Goal: Task Accomplishment & Management: Use online tool/utility

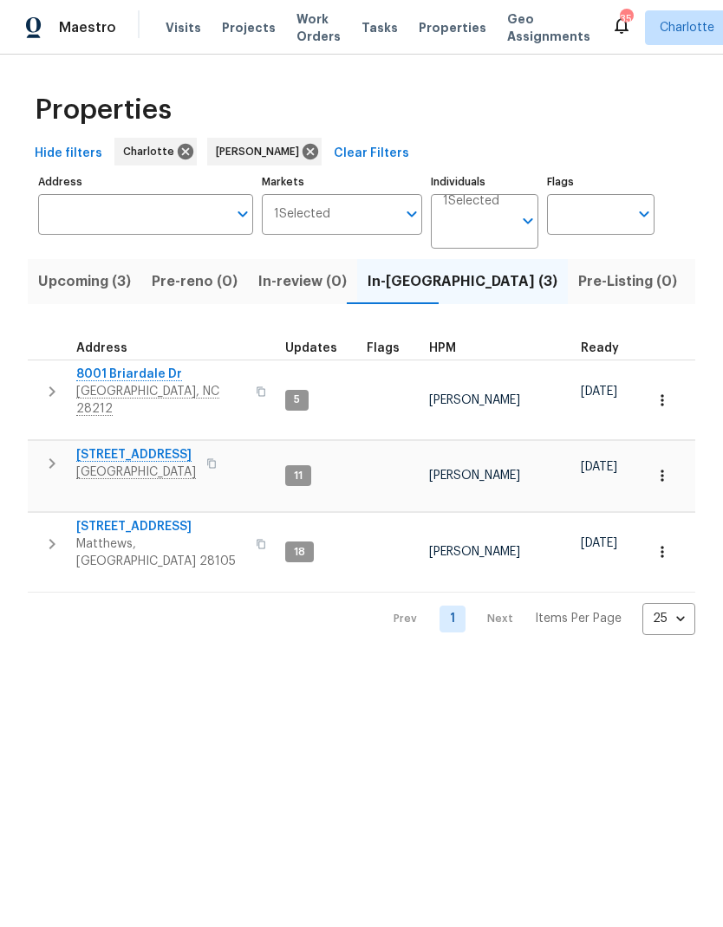
click at [650, 662] on html "Maestro Visits Projects Work Orders Tasks Properties Geo Assignments 35 [PERSON…" at bounding box center [361, 331] width 723 height 663
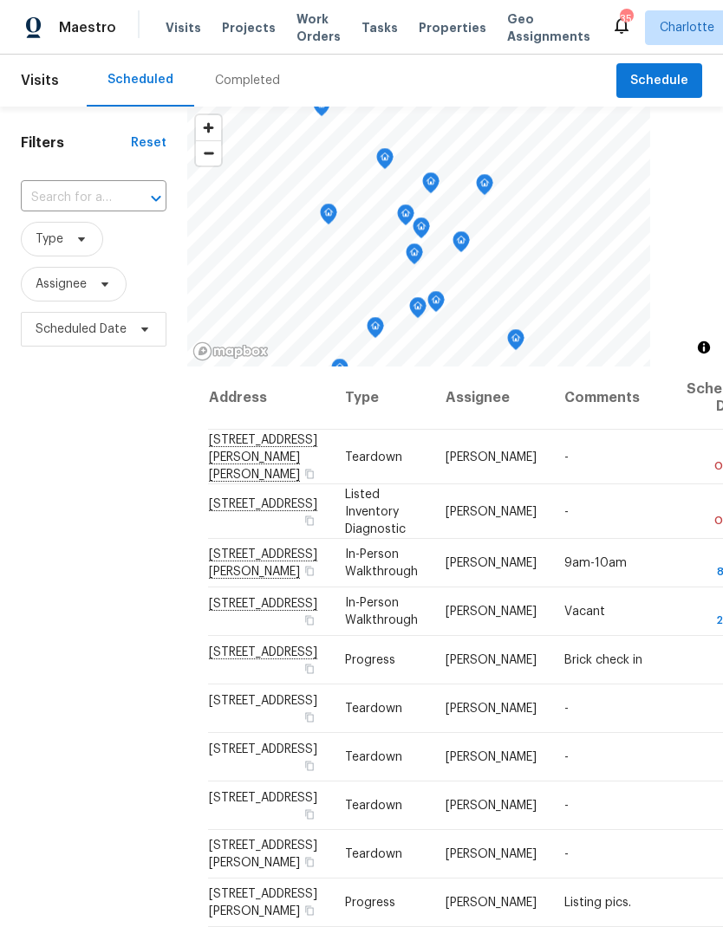
click at [310, 26] on span "Work Orders" at bounding box center [318, 27] width 44 height 35
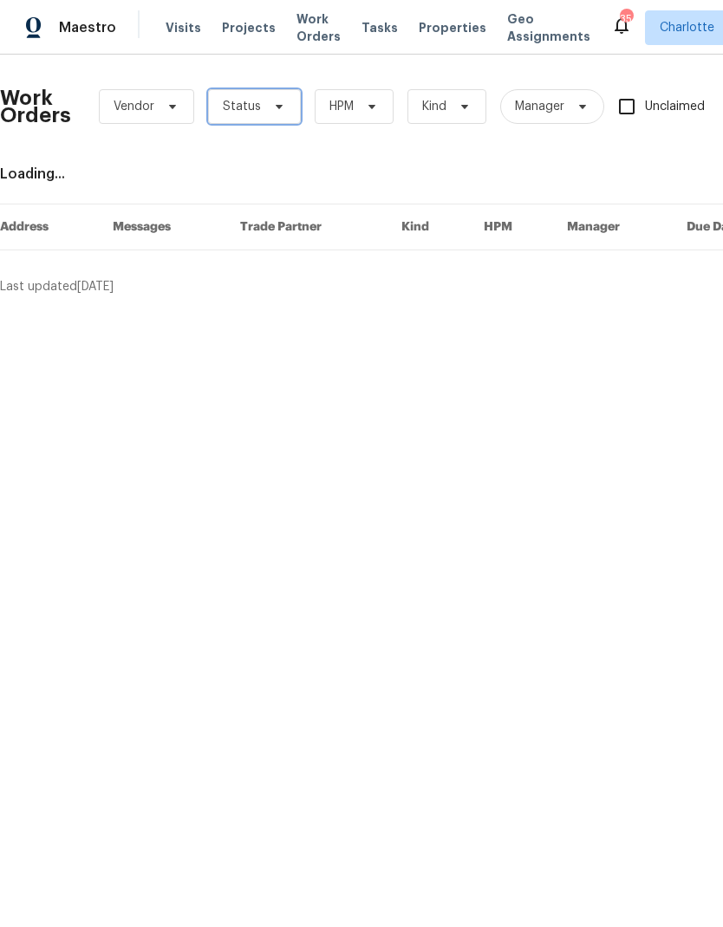
click at [280, 95] on span "Status" at bounding box center [254, 106] width 93 height 35
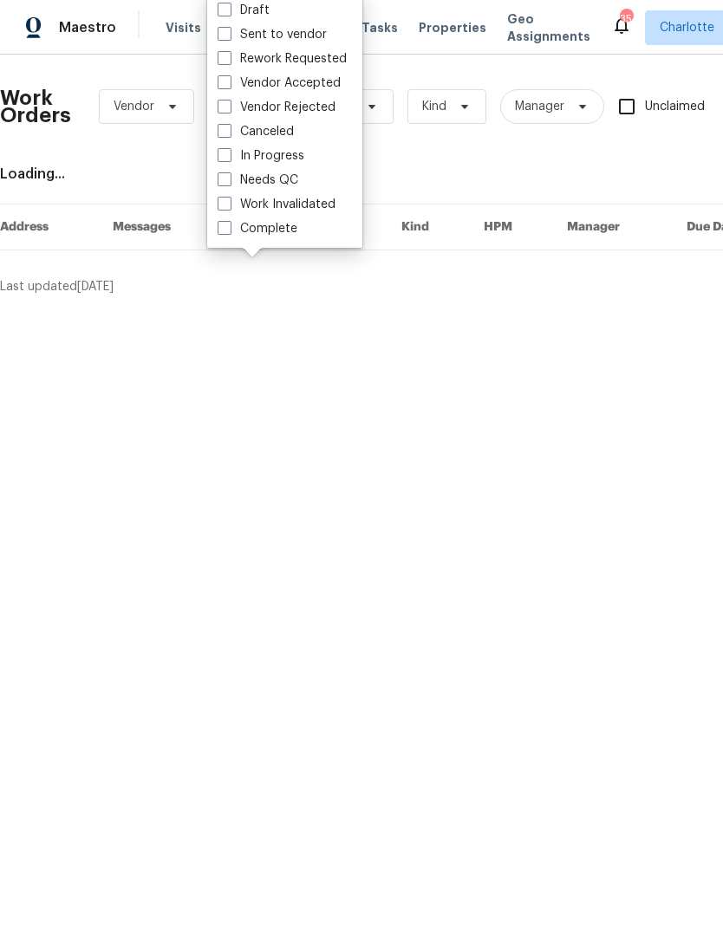
click at [295, 180] on label "Needs QC" at bounding box center [257, 180] width 81 height 17
click at [229, 180] on input "Needs QC" at bounding box center [222, 177] width 11 height 11
checkbox input "true"
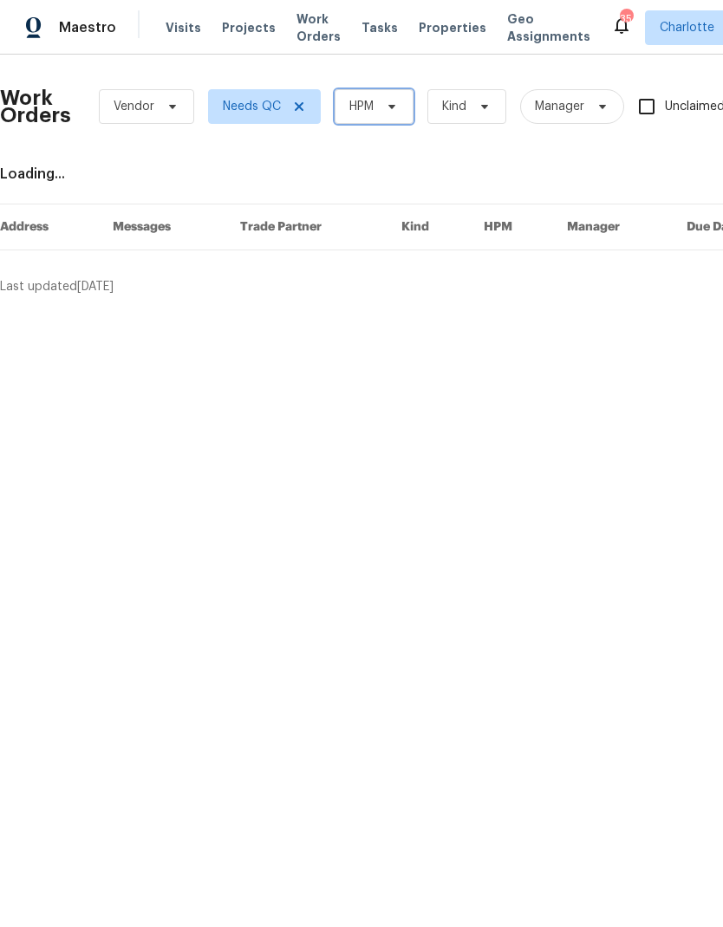
click at [385, 120] on span "HPM" at bounding box center [373, 106] width 79 height 35
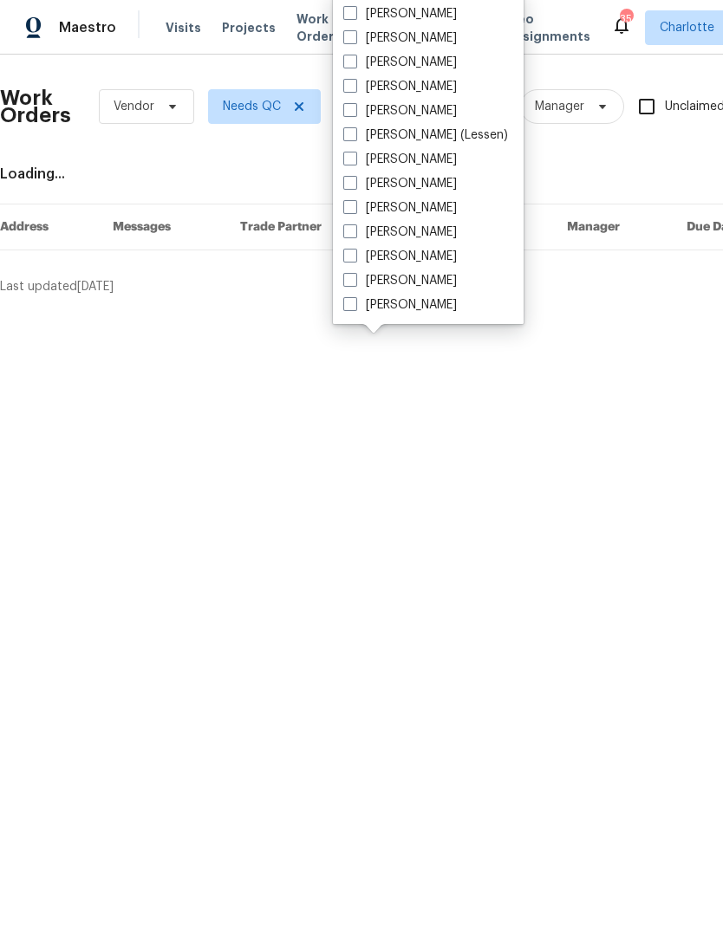
scroll to position [215, 0]
click at [419, 308] on label "[PERSON_NAME]" at bounding box center [399, 304] width 113 height 17
click at [354, 308] on input "[PERSON_NAME]" at bounding box center [348, 301] width 11 height 11
checkbox input "true"
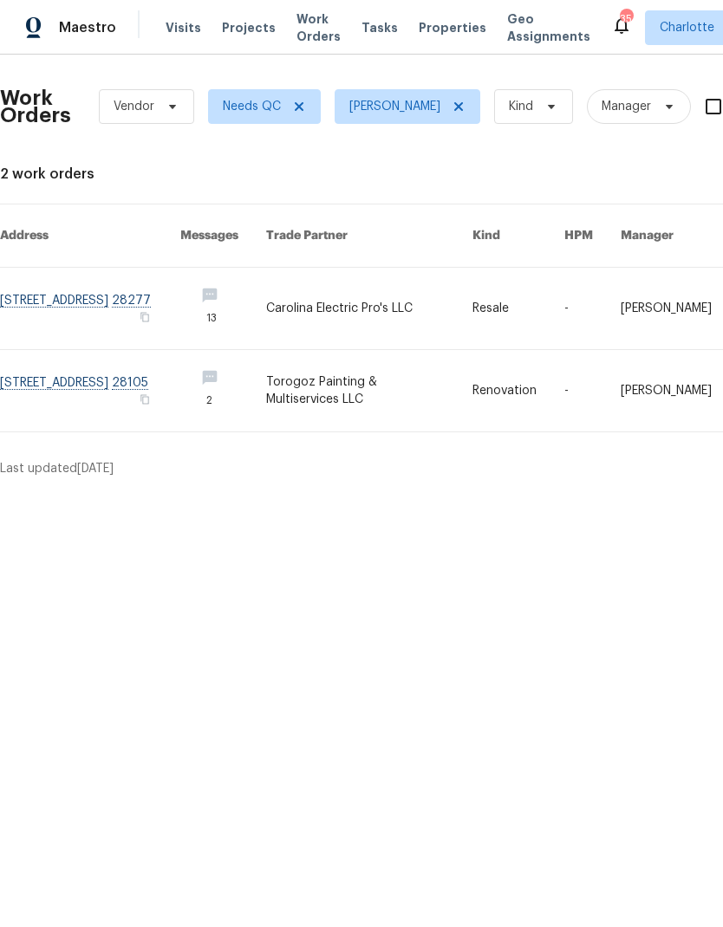
click at [47, 367] on link at bounding box center [90, 390] width 180 height 81
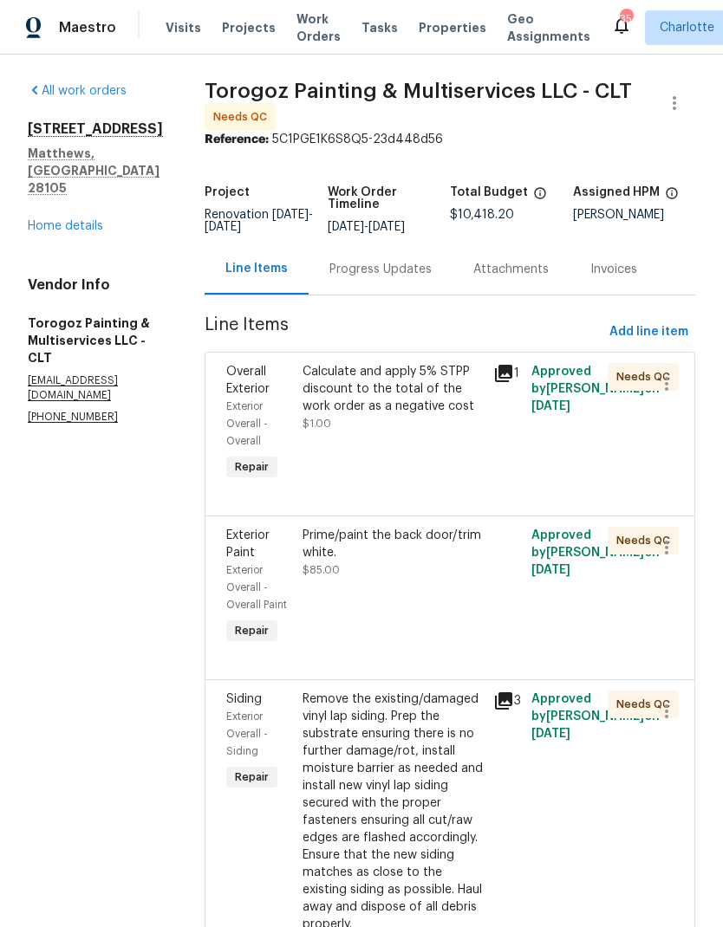
click at [45, 220] on link "Home details" at bounding box center [65, 226] width 75 height 12
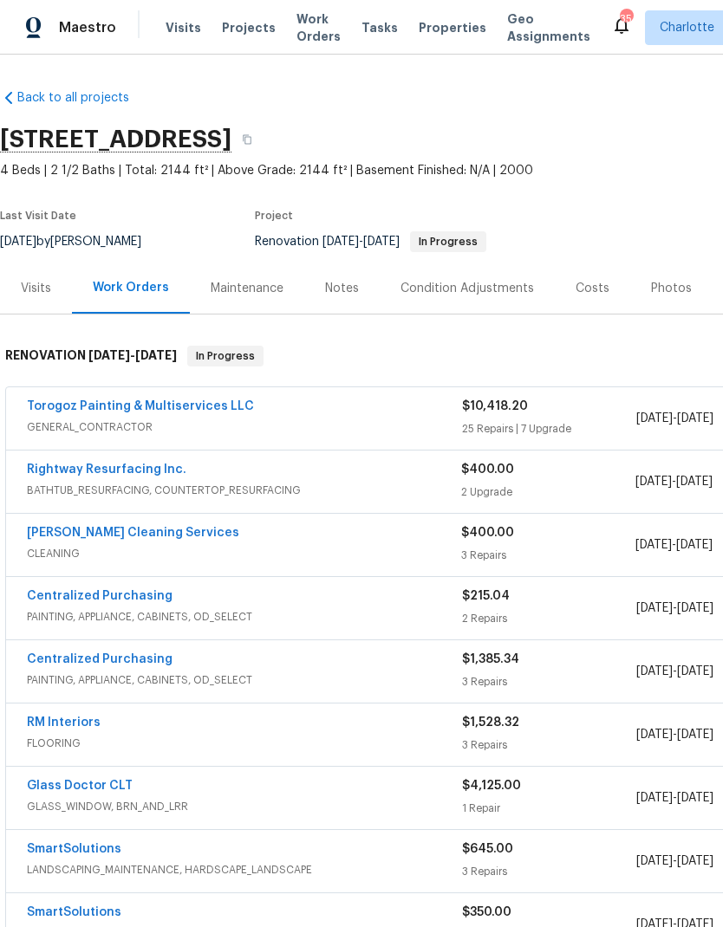
click at [73, 409] on link "Torogoz Painting & Multiservices LLC" at bounding box center [140, 406] width 227 height 12
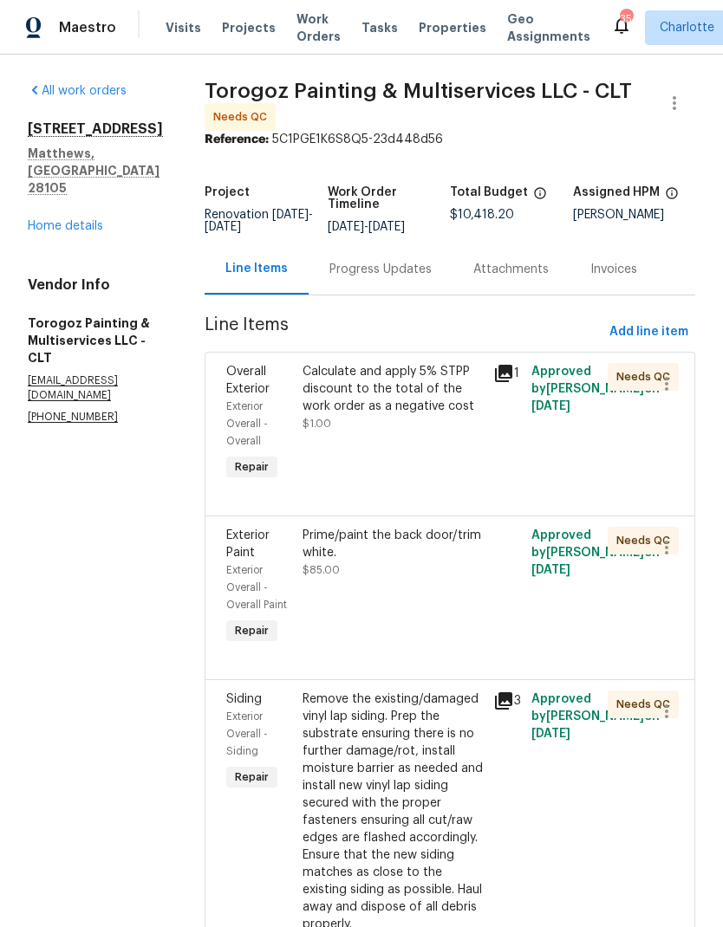
click at [459, 388] on div "Calculate and apply 5% STPP discount to the total of the work order as a negati…" at bounding box center [392, 389] width 180 height 52
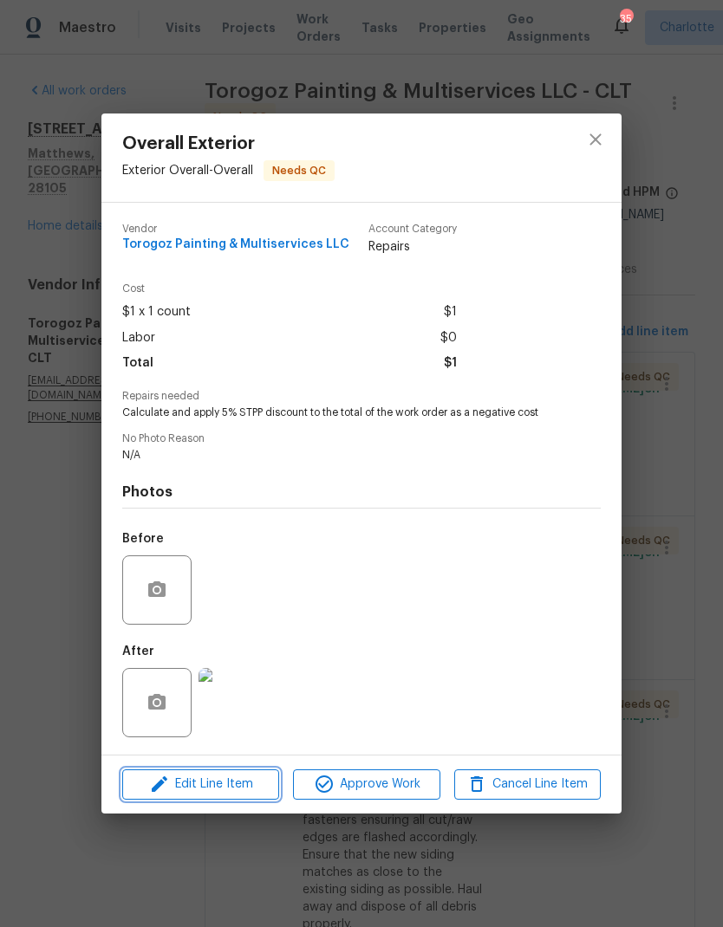
click at [224, 800] on button "Edit Line Item" at bounding box center [200, 784] width 157 height 30
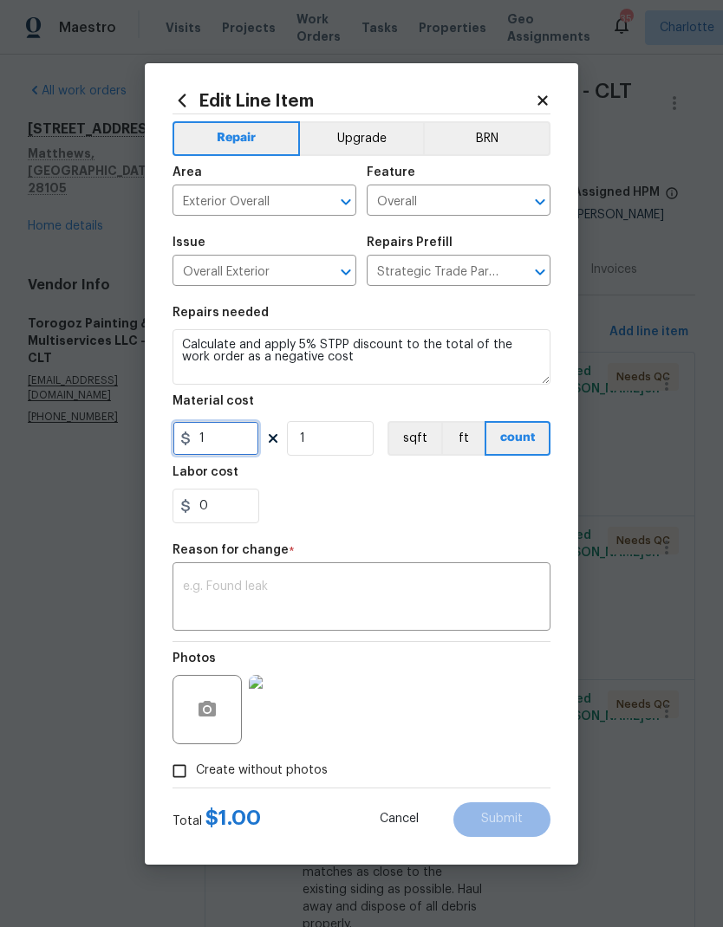
click at [234, 438] on input "1" at bounding box center [215, 438] width 87 height 35
click at [198, 444] on input "520.91" at bounding box center [215, 438] width 87 height 35
type input "-520.91"
click at [425, 616] on textarea at bounding box center [361, 598] width 357 height 36
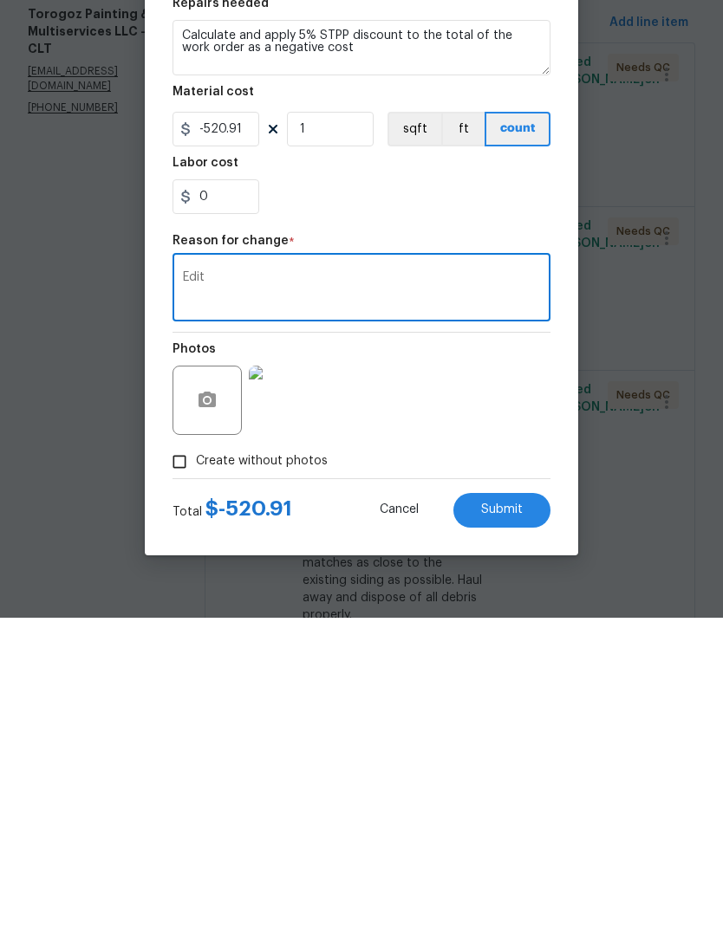
scroll to position [69, 0]
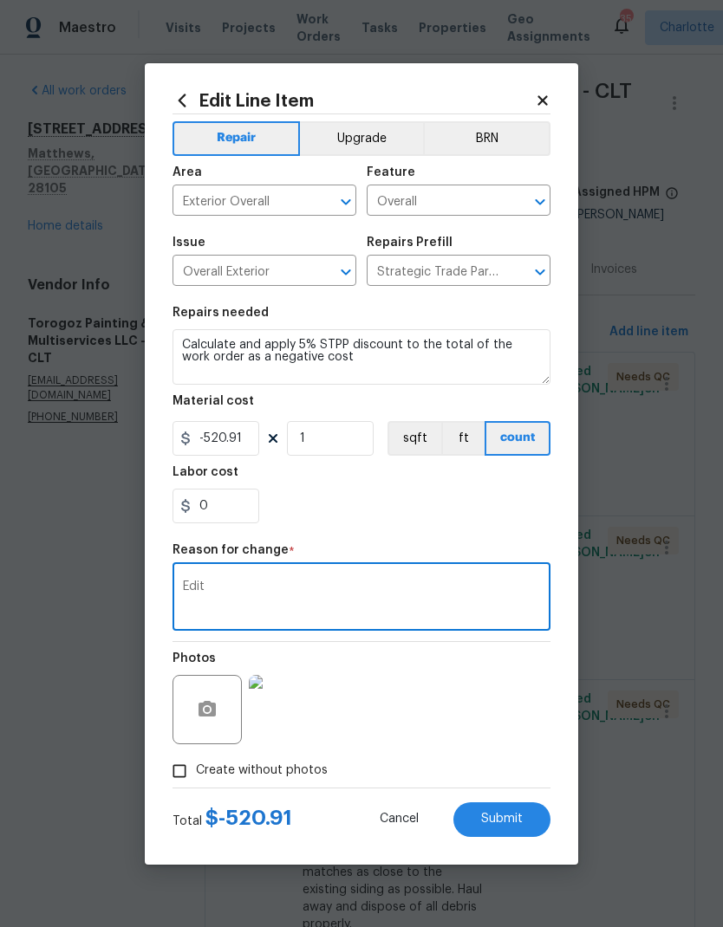
type textarea "Edit"
click at [514, 814] on span "Submit" at bounding box center [502, 819] width 42 height 13
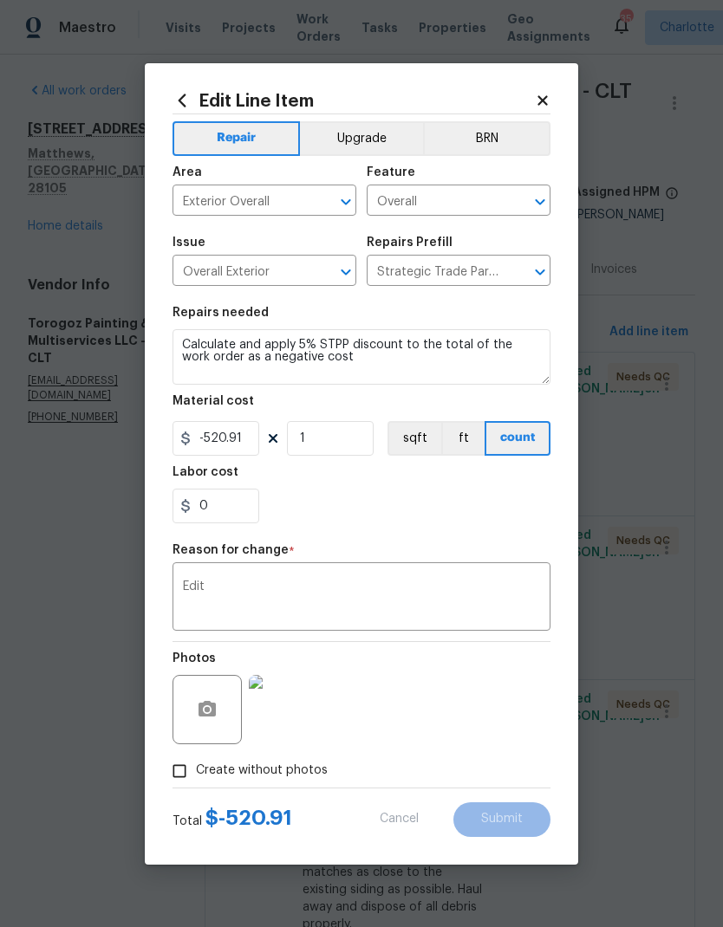
type input "1"
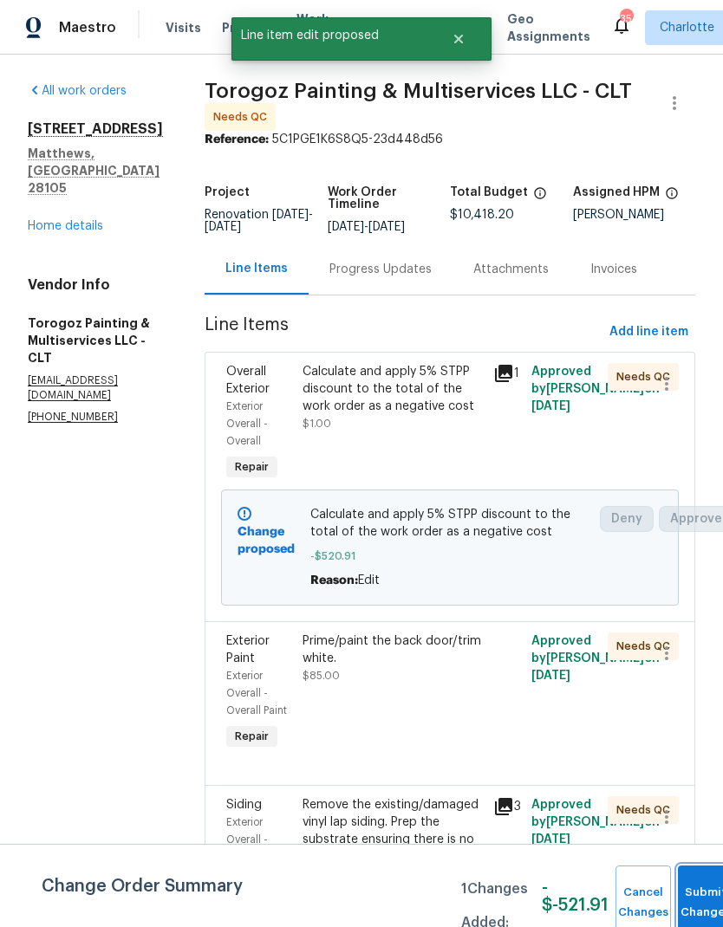
click at [697, 893] on button "Submit Changes" at bounding box center [705, 903] width 55 height 75
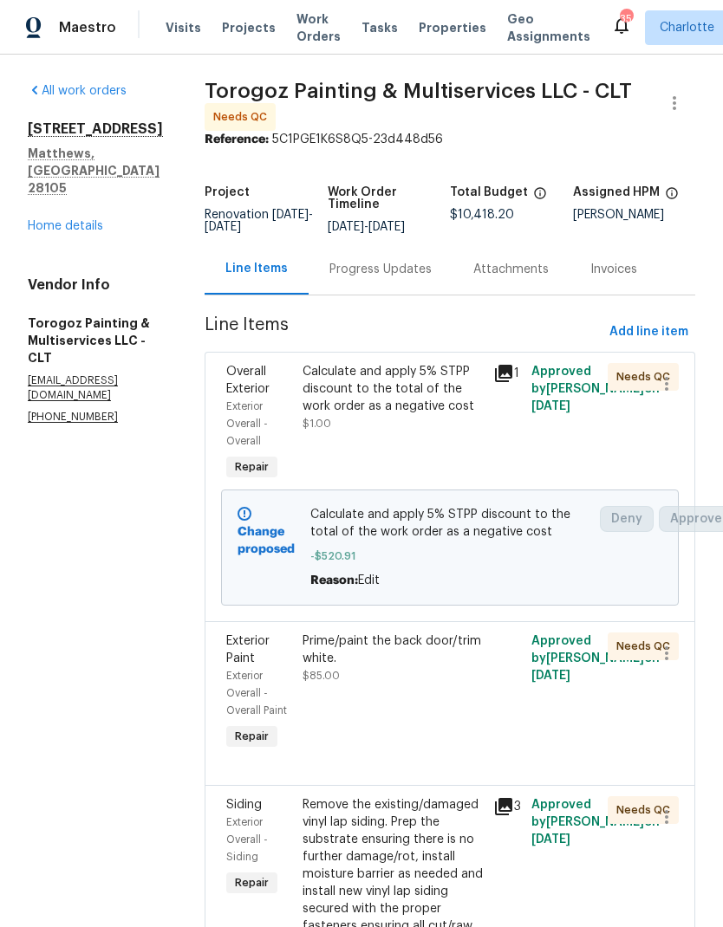
click at [43, 220] on link "Home details" at bounding box center [65, 226] width 75 height 12
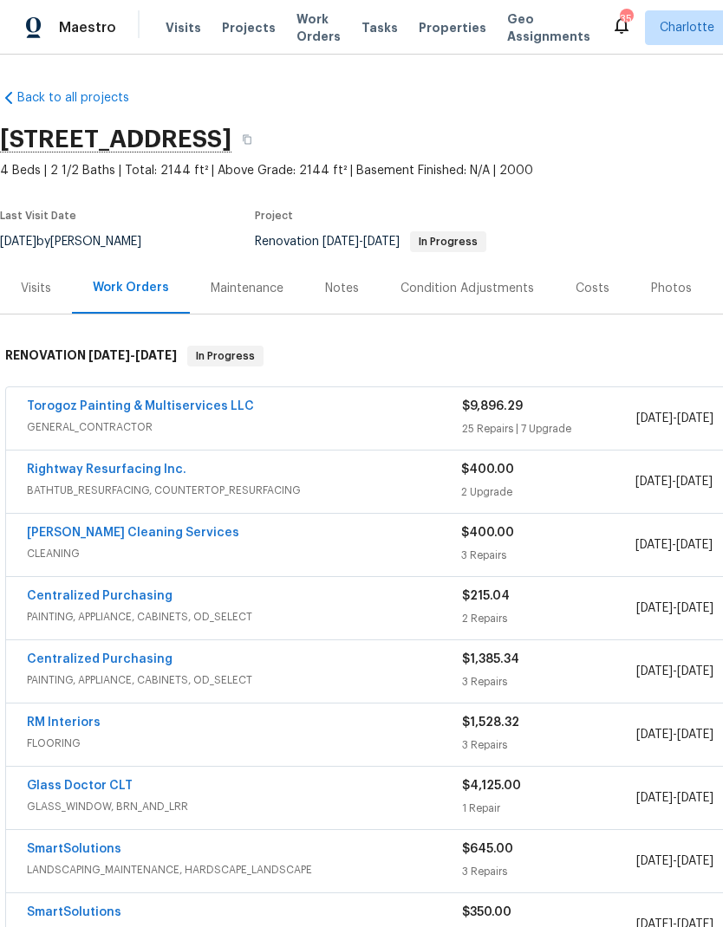
click at [20, 703] on div "RM Interiors FLOORING $1,528.32 3 Repairs 9/11/2025 - 9/21/2025 Complete" at bounding box center [489, 734] width 967 height 62
click at [307, 26] on span "Work Orders" at bounding box center [318, 27] width 44 height 35
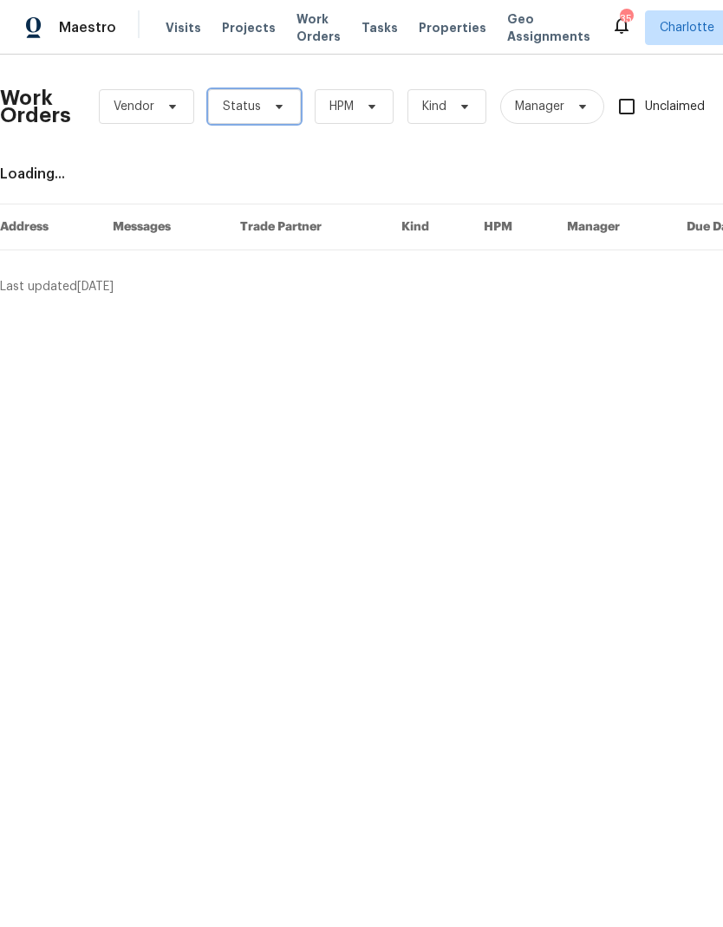
click at [285, 107] on span "Status" at bounding box center [254, 106] width 93 height 35
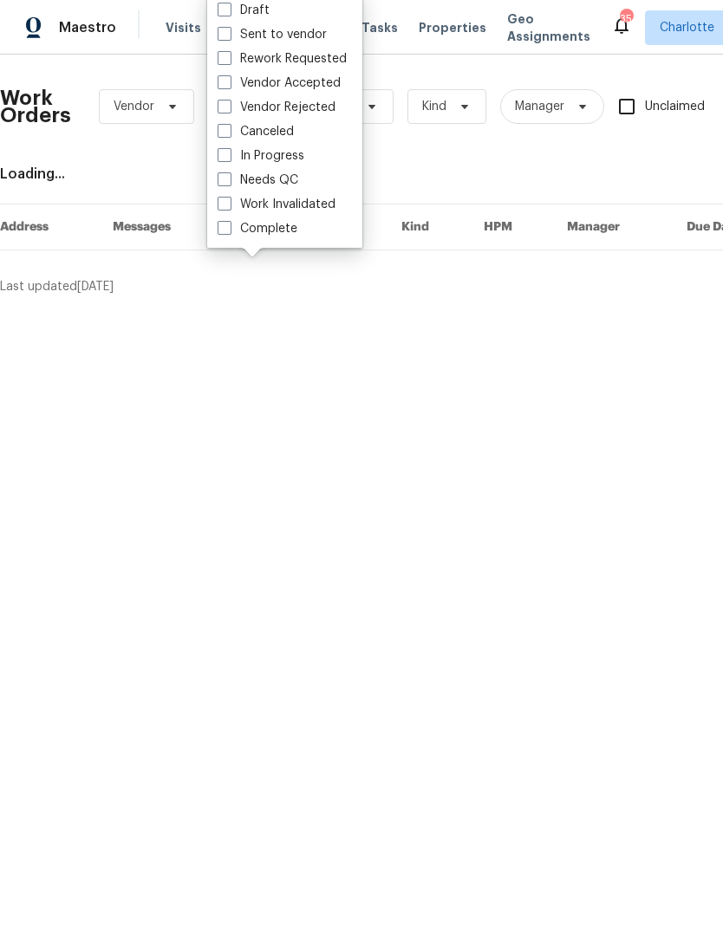
click at [290, 188] on label "Needs QC" at bounding box center [257, 180] width 81 height 17
click at [229, 183] on input "Needs QC" at bounding box center [222, 177] width 11 height 11
checkbox input "true"
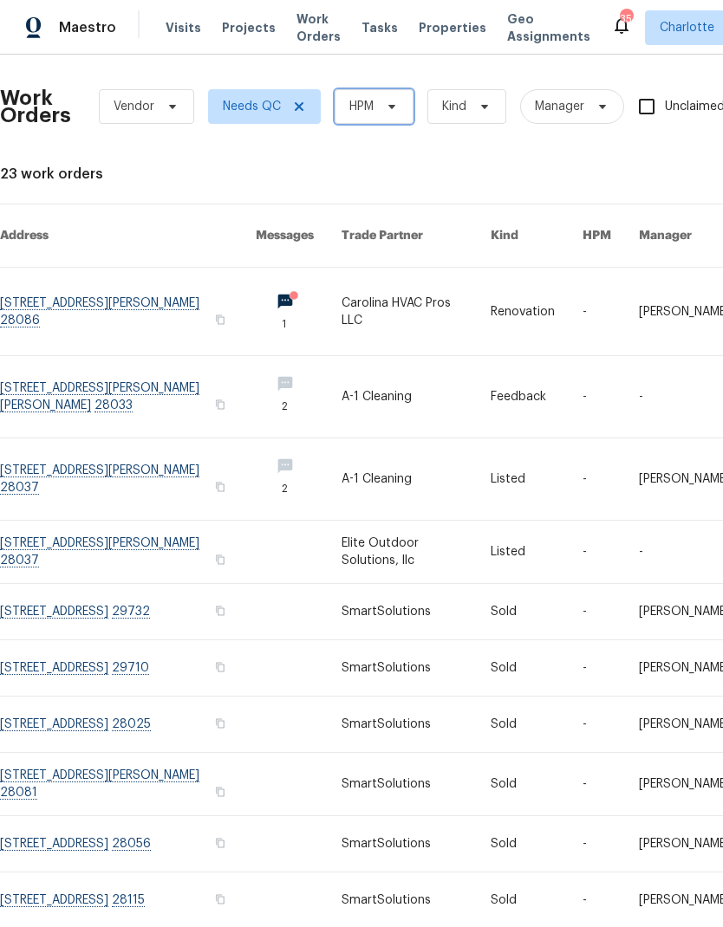
click at [411, 113] on span "HPM" at bounding box center [373, 106] width 79 height 35
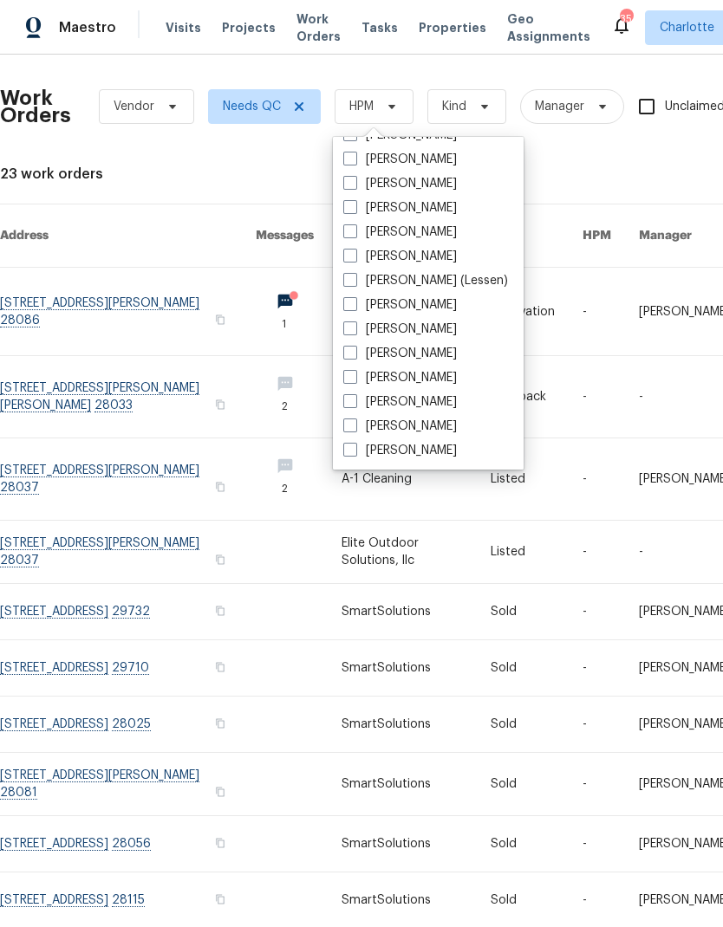
scroll to position [215, 0]
click at [424, 456] on label "[PERSON_NAME]" at bounding box center [399, 450] width 113 height 17
click at [354, 453] on input "[PERSON_NAME]" at bounding box center [348, 447] width 11 height 11
checkbox input "true"
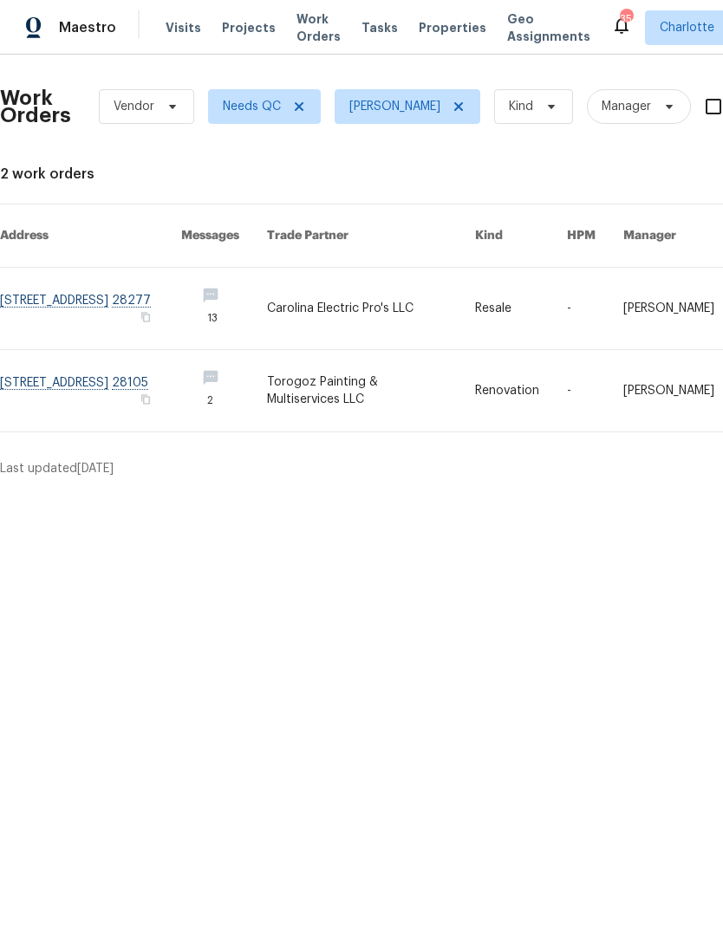
click at [63, 31] on span "Maestro" at bounding box center [87, 27] width 57 height 17
